Goal: Check status: Check status

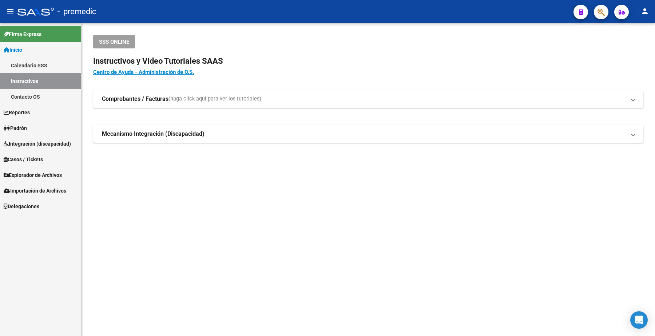
click at [27, 130] on span "Padrón" at bounding box center [15, 128] width 23 height 8
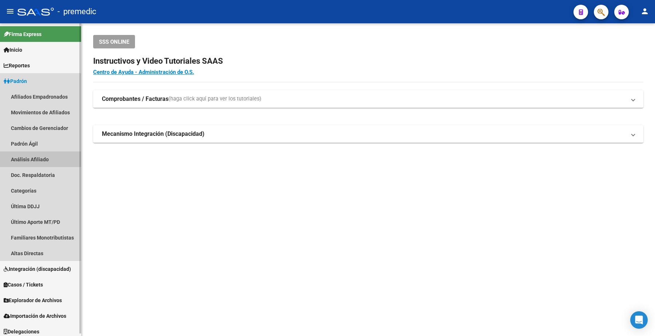
click at [42, 164] on link "Análisis Afiliado" at bounding box center [40, 159] width 81 height 16
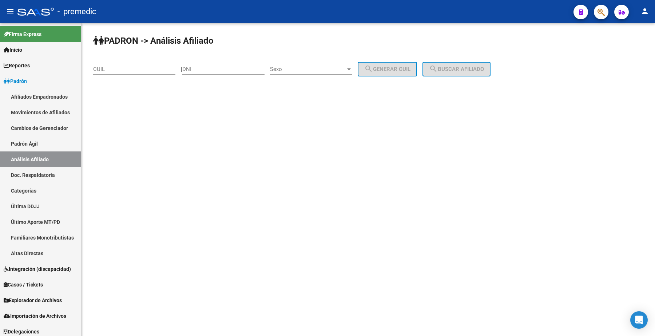
click at [114, 71] on input "CUIL" at bounding box center [134, 69] width 82 height 7
paste input "20-46874942-5"
click at [326, 68] on span "search Buscar afiliado" at bounding box center [456, 69] width 55 height 7
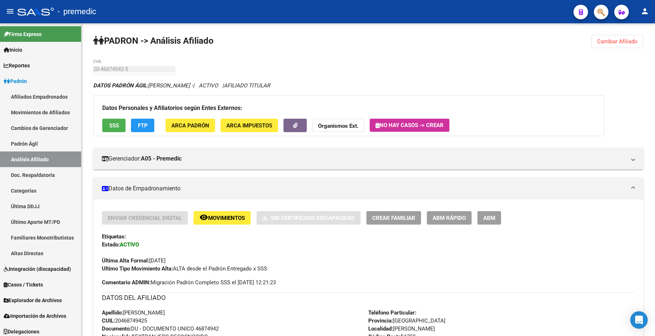
click at [326, 39] on span "Cambiar Afiliado" at bounding box center [617, 41] width 40 height 7
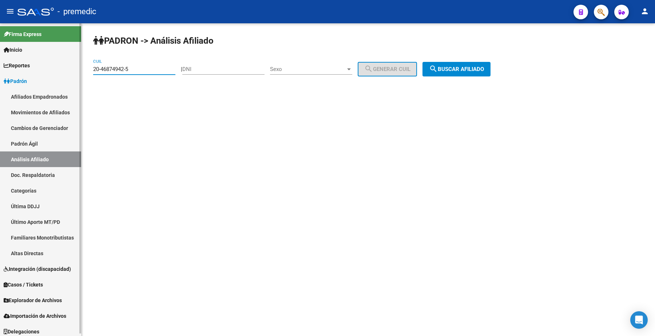
drag, startPoint x: 133, startPoint y: 71, endPoint x: 195, endPoint y: 76, distance: 61.8
click at [51, 62] on mat-sidenav-container "Firma Express Inicio Calendario SSS Instructivos Contacto OS Reportes Padrón Tr…" at bounding box center [327, 179] width 655 height 313
paste input "7-2196353"
click at [326, 62] on button "search Buscar afiliado" at bounding box center [457, 69] width 68 height 15
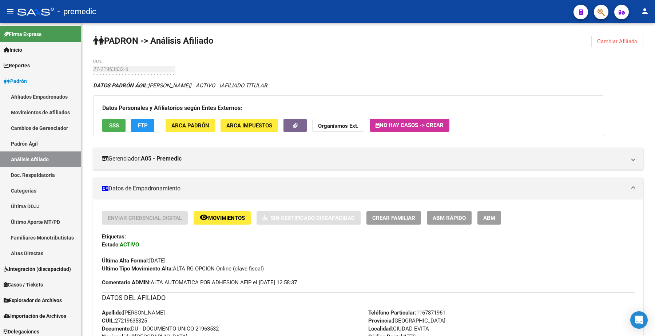
click at [326, 42] on span "Cambiar Afiliado" at bounding box center [617, 41] width 40 height 7
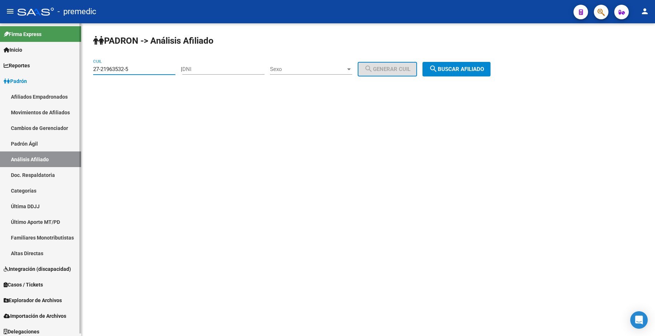
drag, startPoint x: 157, startPoint y: 68, endPoint x: 0, endPoint y: 45, distance: 159.1
click at [0, 45] on mat-sidenav-container "Firma Express Inicio Calendario SSS Instructivos Contacto OS Reportes Padrón Tr…" at bounding box center [327, 179] width 655 height 313
paste input "0-34738457-8"
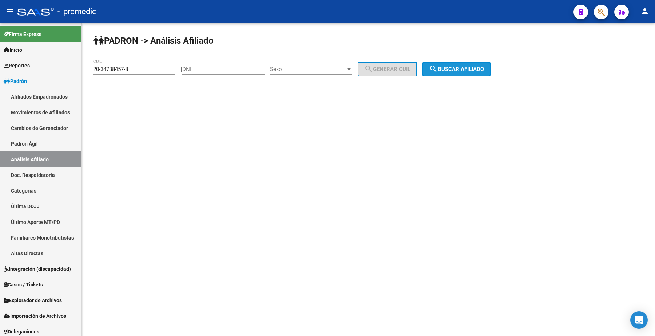
click at [326, 67] on span "search Buscar afiliado" at bounding box center [456, 69] width 55 height 7
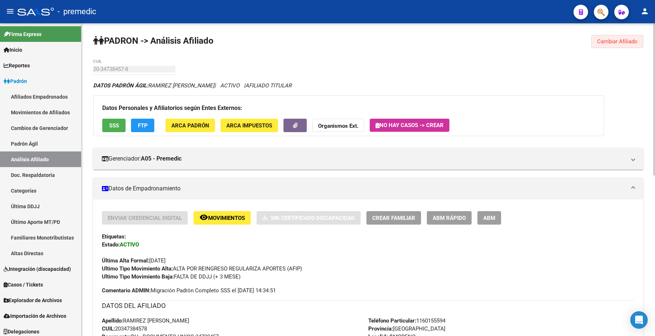
drag, startPoint x: 612, startPoint y: 40, endPoint x: 494, endPoint y: 40, distance: 118.0
click at [326, 40] on span "Cambiar Afiliado" at bounding box center [617, 41] width 40 height 7
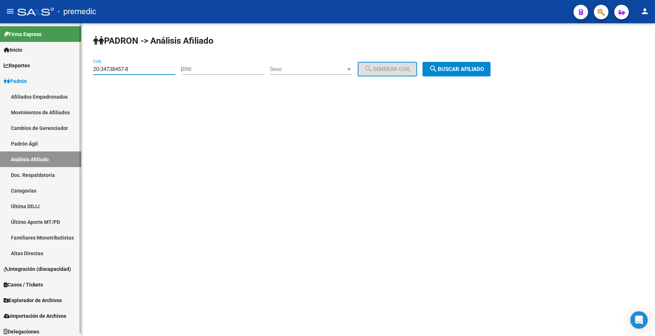
drag, startPoint x: 119, startPoint y: 70, endPoint x: 50, endPoint y: 62, distance: 70.3
click at [40, 65] on mat-sidenav-container "Firma Express Inicio Calendario SSS Instructivos Contacto OS Reportes Padrón Tr…" at bounding box center [327, 179] width 655 height 313
click at [326, 61] on div "PADRON -> Análisis Afiliado 27-32613199-2 CUIL | DNI Sexo Sexo search Generar C…" at bounding box center [369, 61] width 574 height 76
click at [326, 67] on span "search Buscar afiliado" at bounding box center [456, 69] width 55 height 7
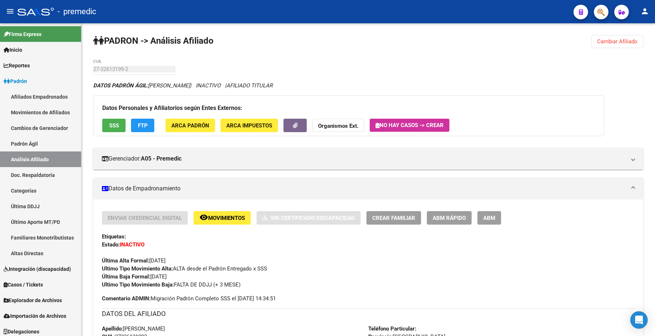
drag, startPoint x: 626, startPoint y: 35, endPoint x: 625, endPoint y: 41, distance: 6.4
click at [326, 35] on button "Cambiar Afiliado" at bounding box center [618, 41] width 52 height 13
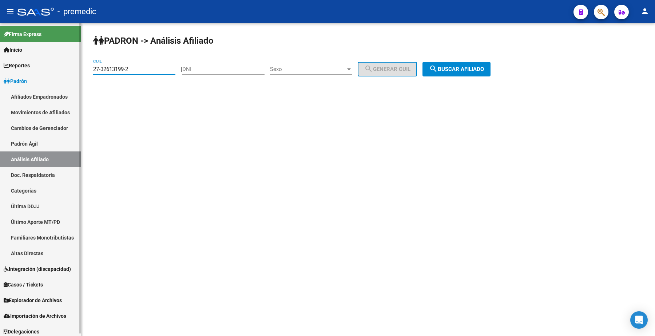
drag, startPoint x: 138, startPoint y: 66, endPoint x: 39, endPoint y: 66, distance: 99.0
click at [39, 66] on mat-sidenav-container "Firma Express Inicio Calendario SSS Instructivos Contacto OS Reportes Padrón Tr…" at bounding box center [327, 179] width 655 height 313
paste input "0-31132582-6"
type input "20-31132582-6"
click at [326, 72] on button "search Buscar afiliado" at bounding box center [457, 69] width 68 height 15
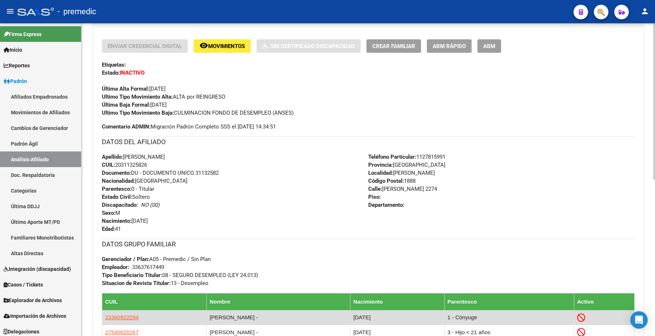
scroll to position [182, 0]
